Goal: Transaction & Acquisition: Purchase product/service

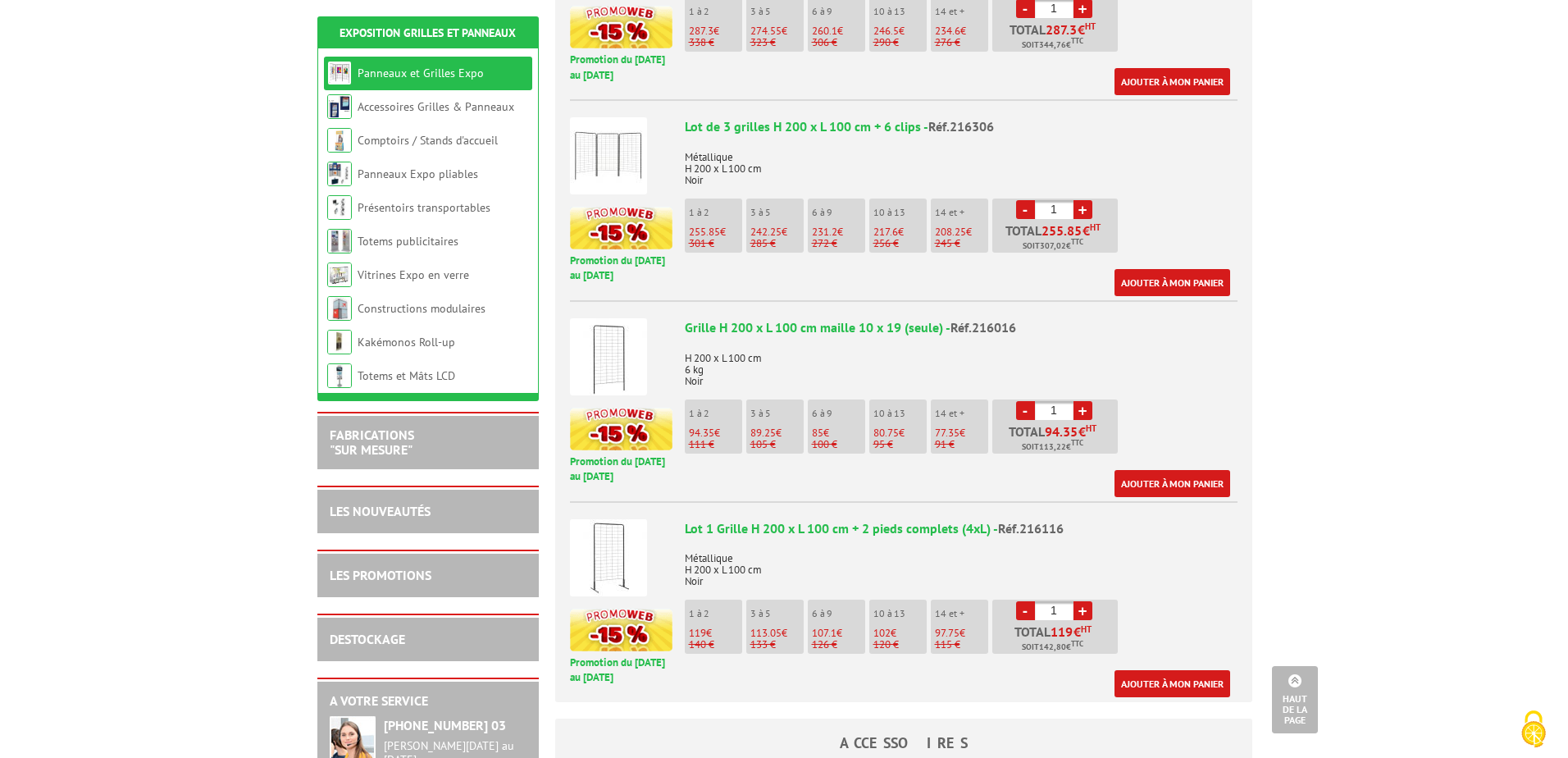
scroll to position [903, 0]
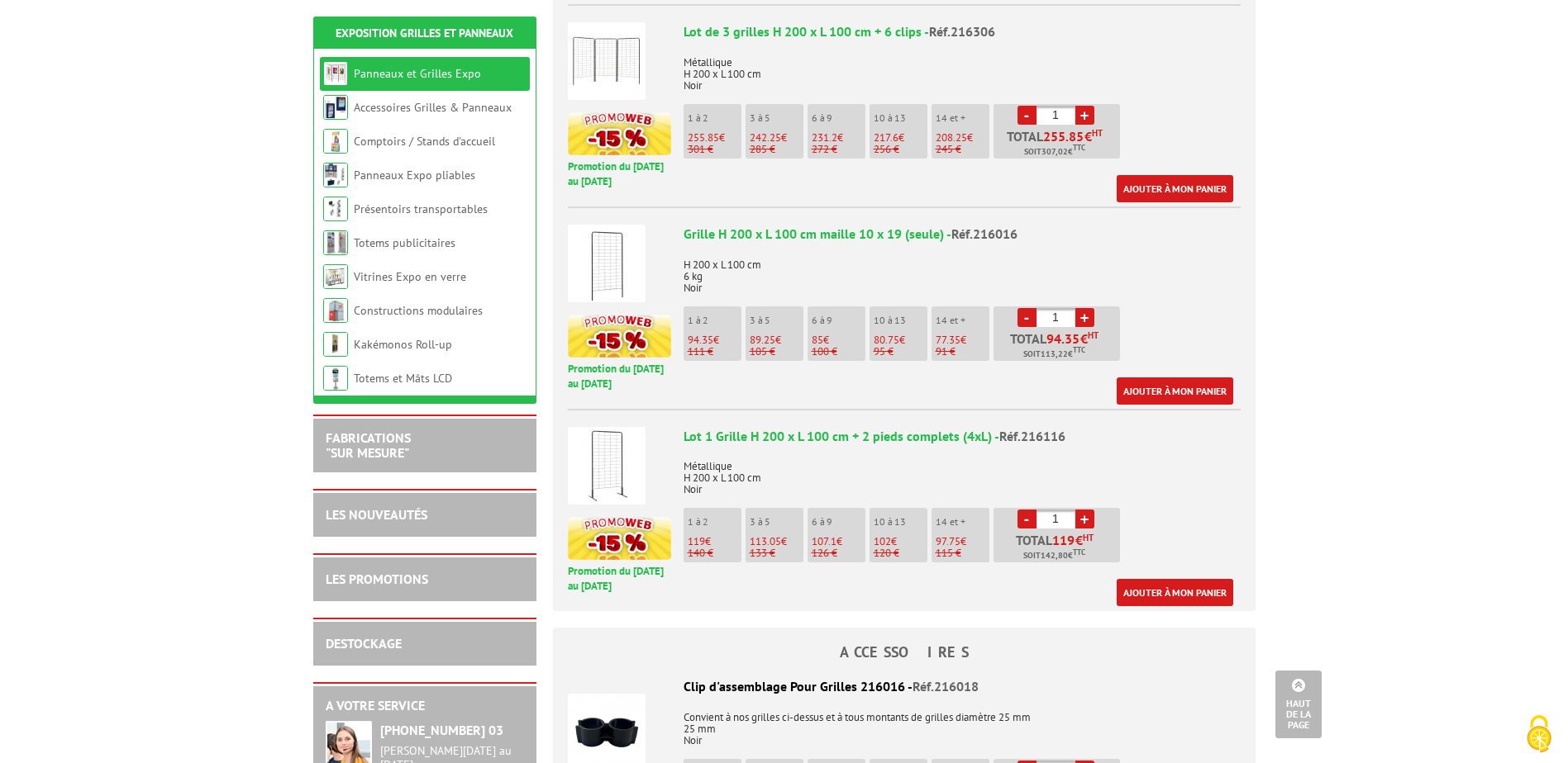
click at [763, 535] on span "113.05" at bounding box center [765, 542] width 32 height 14
click at [1088, 509] on link "+" at bounding box center [1084, 518] width 19 height 19
type input "4"
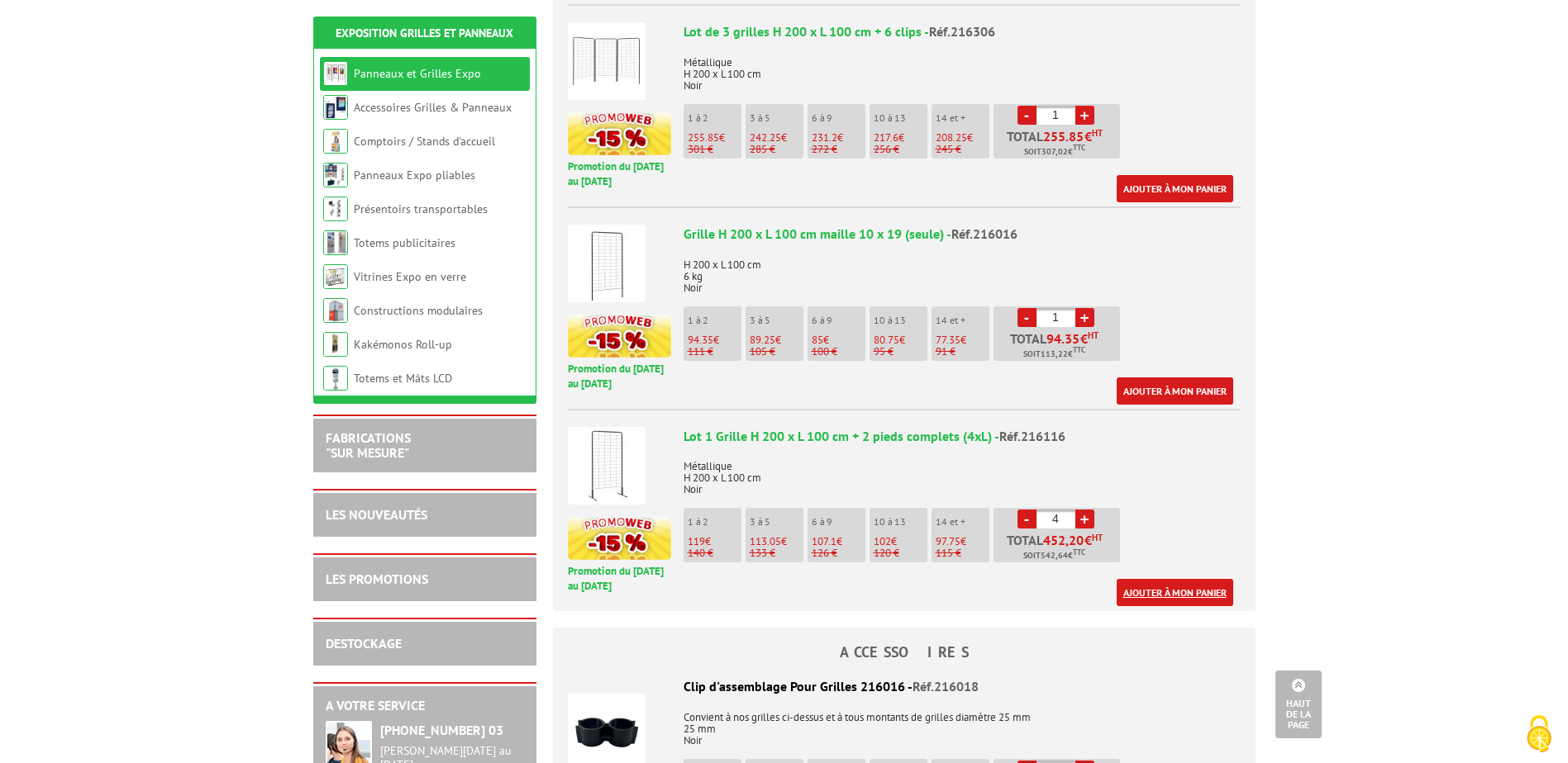
click at [1172, 585] on link "Ajouter à mon panier" at bounding box center [1175, 593] width 117 height 28
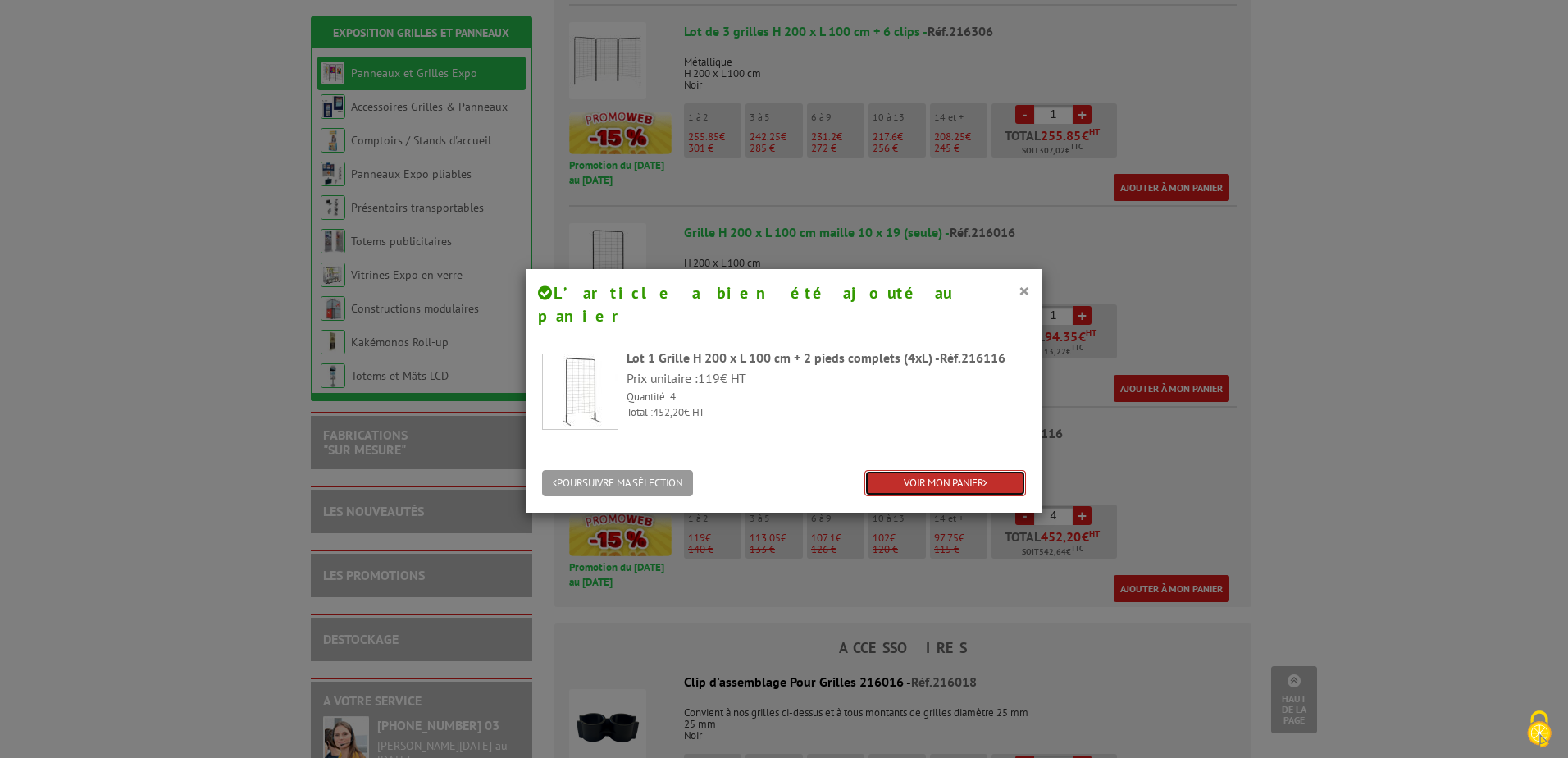
click at [944, 471] on link "VOIR MON PANIER" at bounding box center [945, 484] width 162 height 27
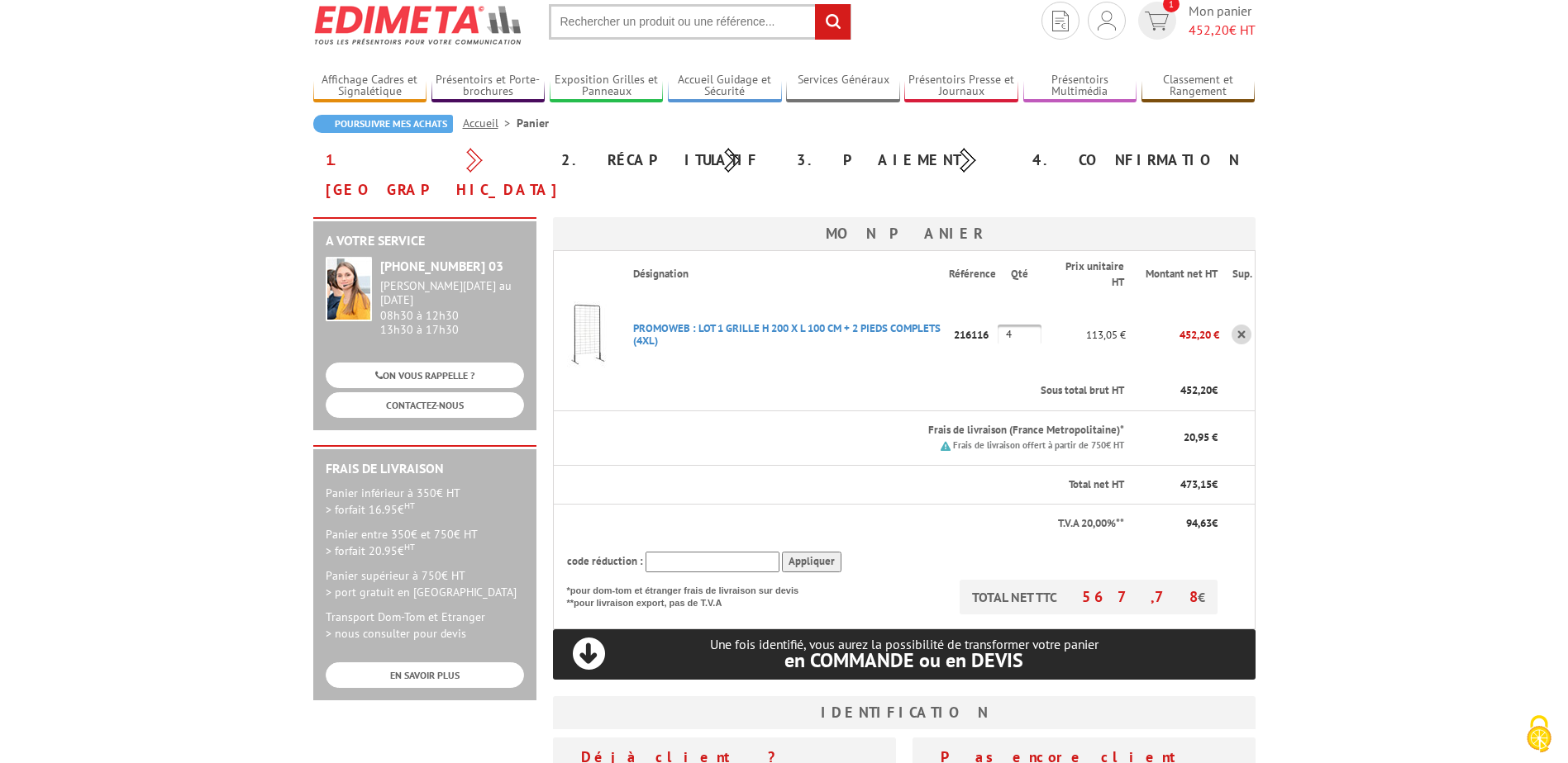
scroll to position [83, 0]
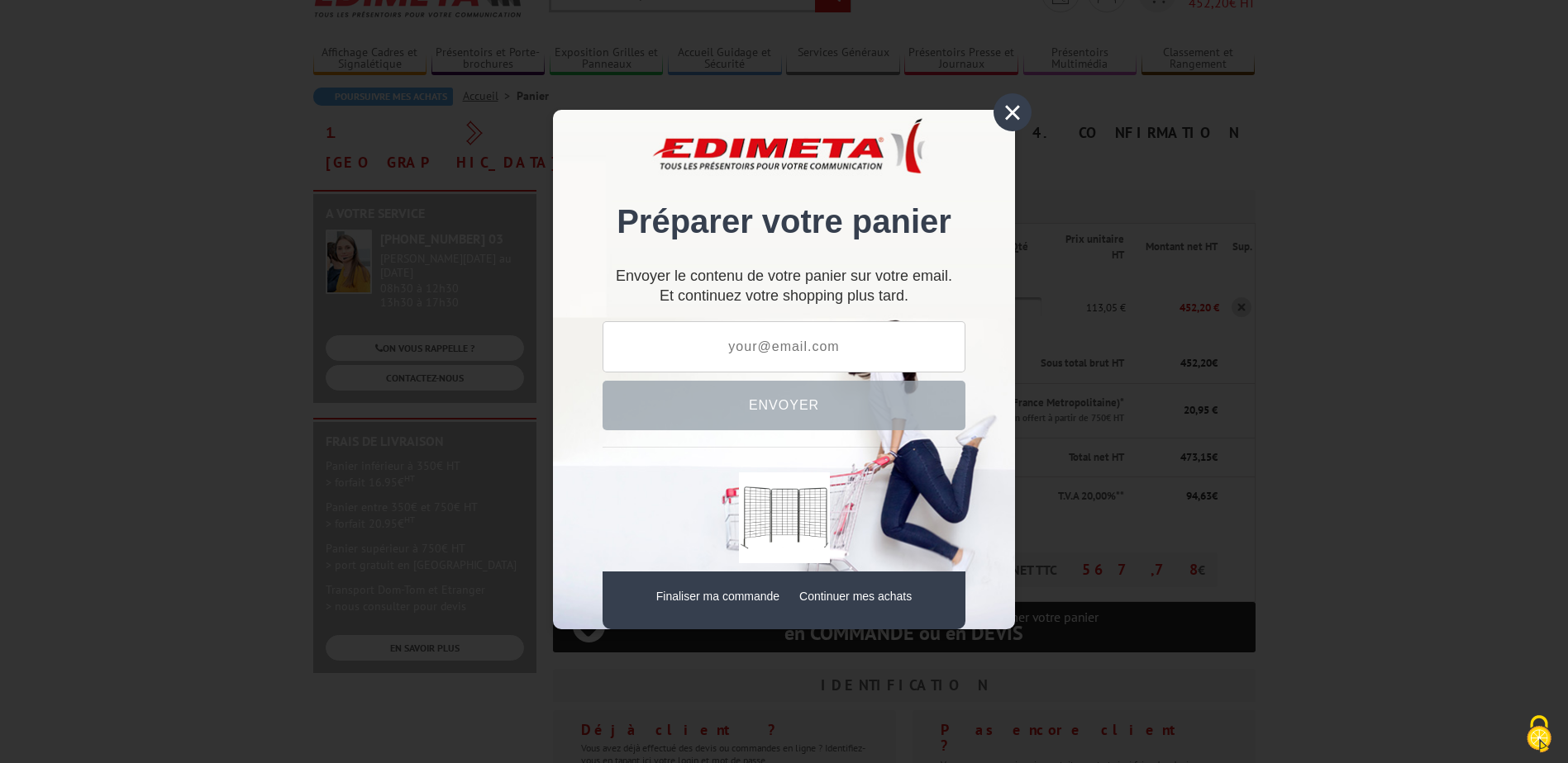
click at [1013, 107] on div "×" at bounding box center [1012, 113] width 39 height 38
